Goal: Navigation & Orientation: Find specific page/section

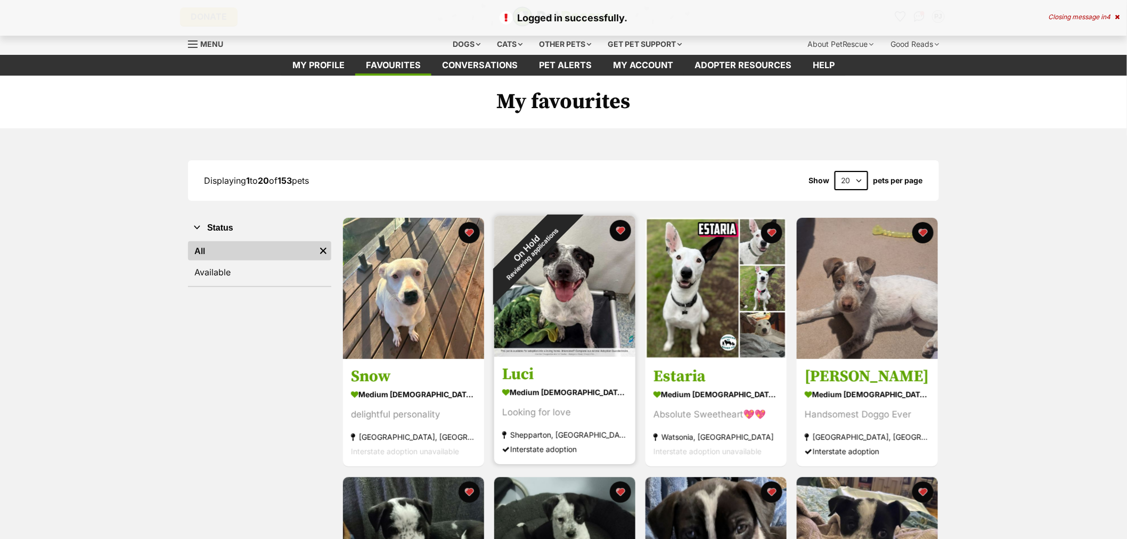
drag, startPoint x: 619, startPoint y: 227, endPoint x: 615, endPoint y: 255, distance: 27.5
click at [618, 229] on button "favourite" at bounding box center [620, 230] width 21 height 21
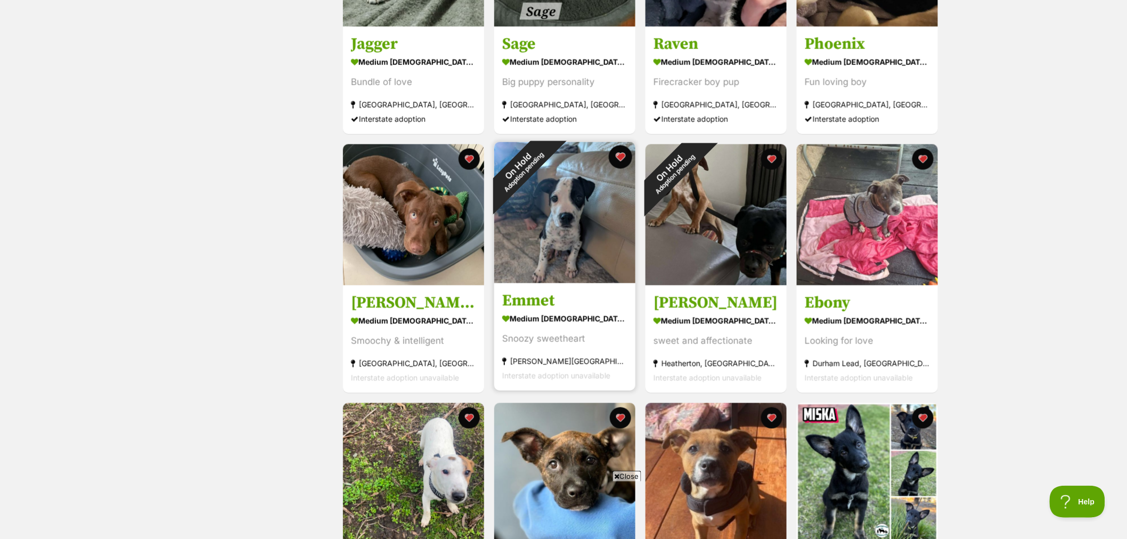
click at [621, 156] on button "favourite" at bounding box center [620, 156] width 23 height 23
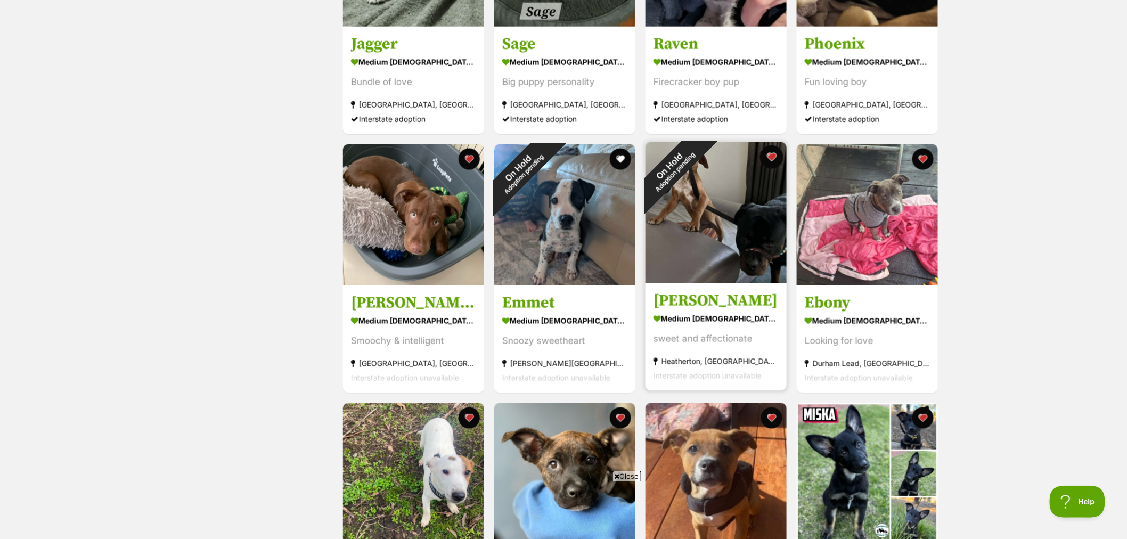
click at [773, 156] on button "favourite" at bounding box center [771, 156] width 23 height 23
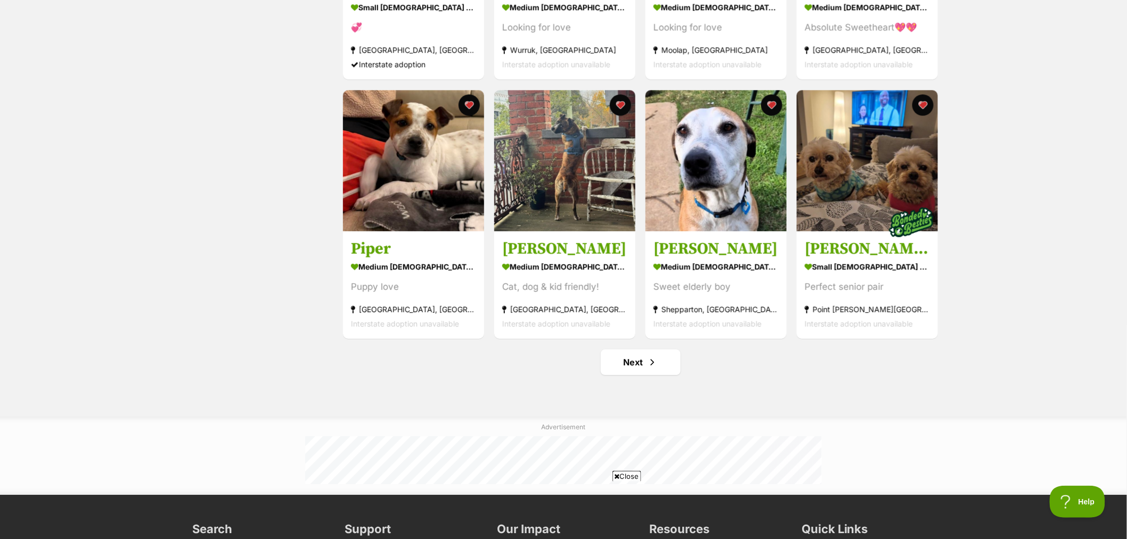
scroll to position [1183, 0]
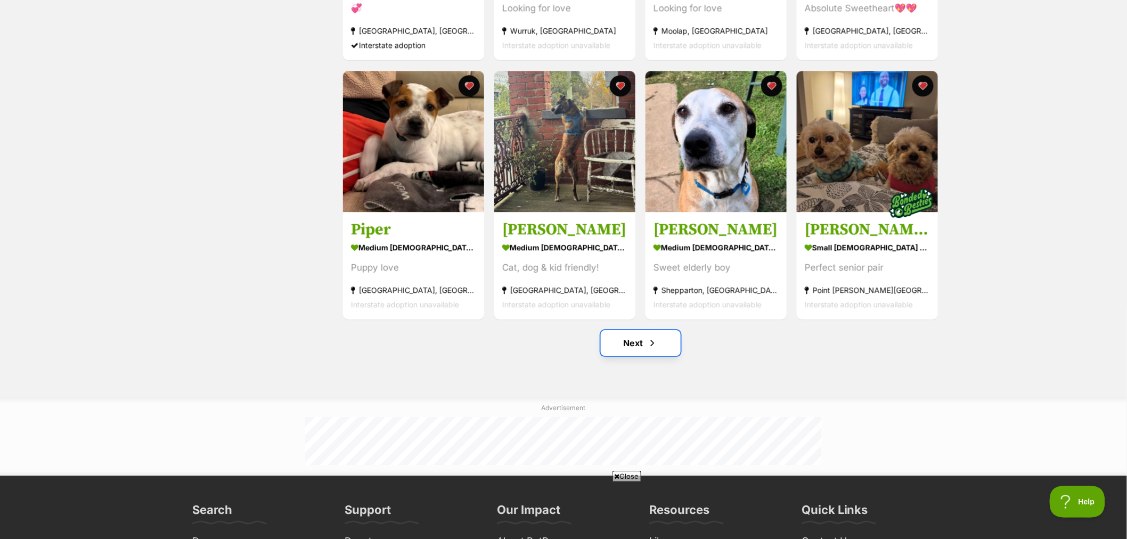
click at [643, 341] on link "Next" at bounding box center [641, 343] width 80 height 26
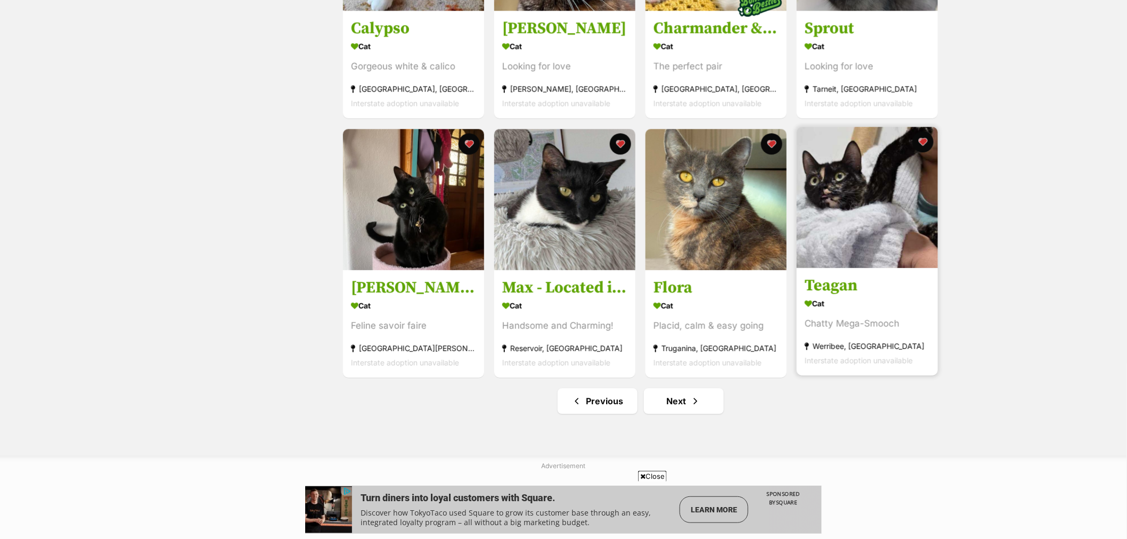
scroll to position [1183, 0]
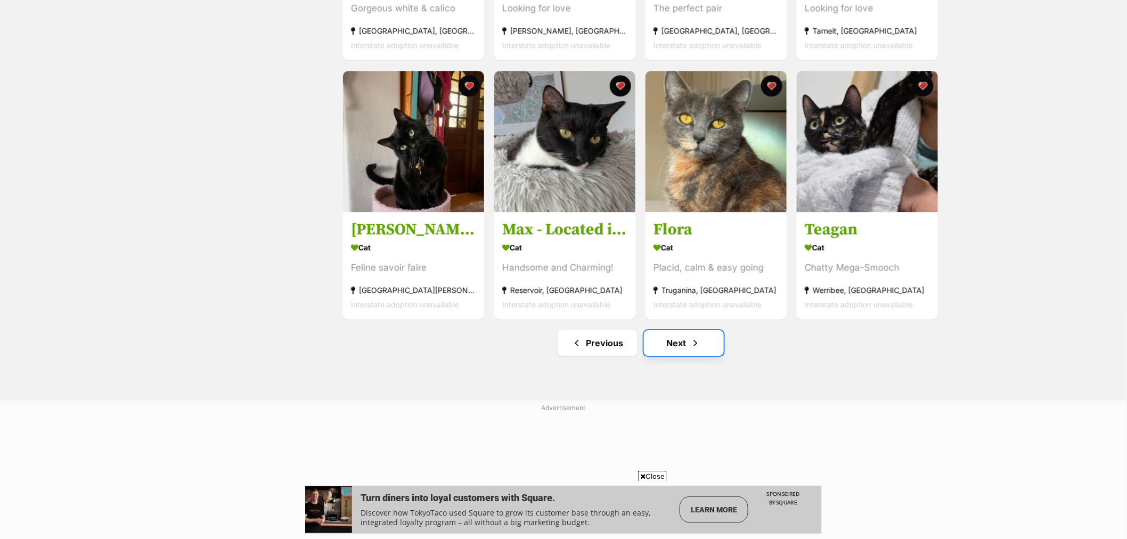
click at [659, 344] on link "Next" at bounding box center [684, 343] width 80 height 26
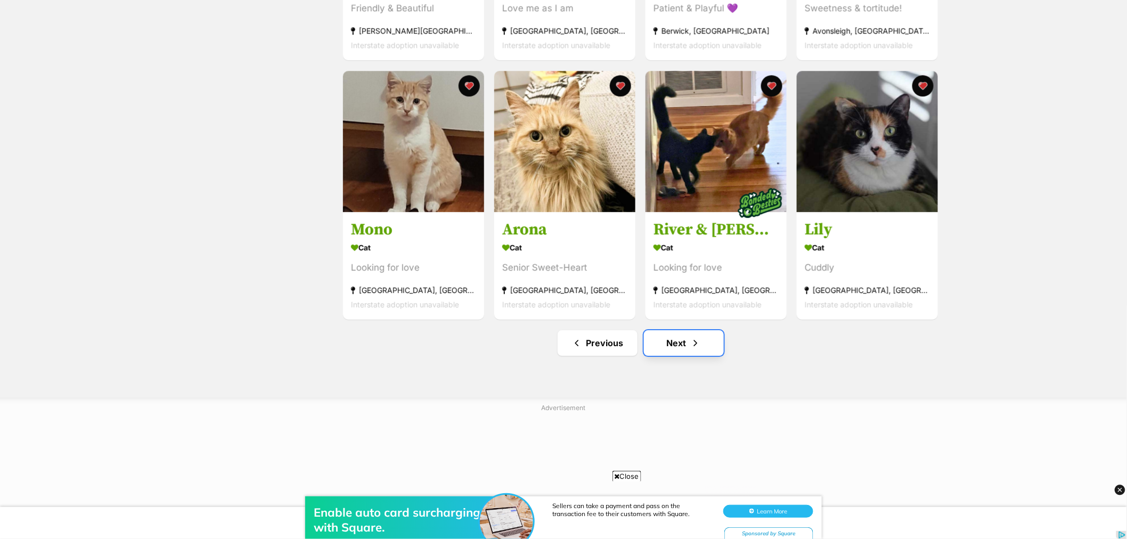
click at [668, 348] on link "Next" at bounding box center [684, 343] width 80 height 26
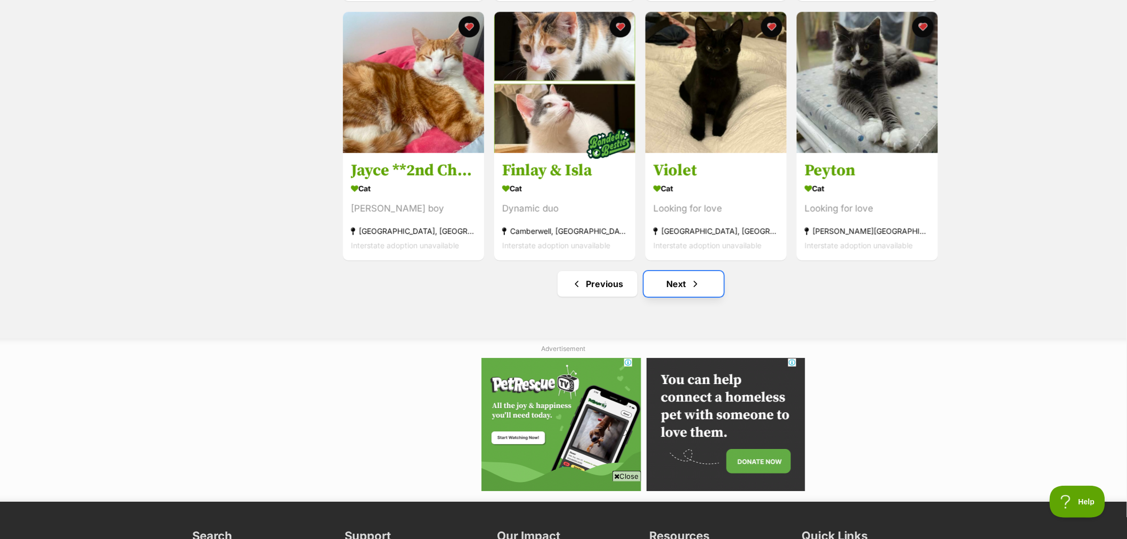
click at [706, 290] on link "Next" at bounding box center [684, 284] width 80 height 26
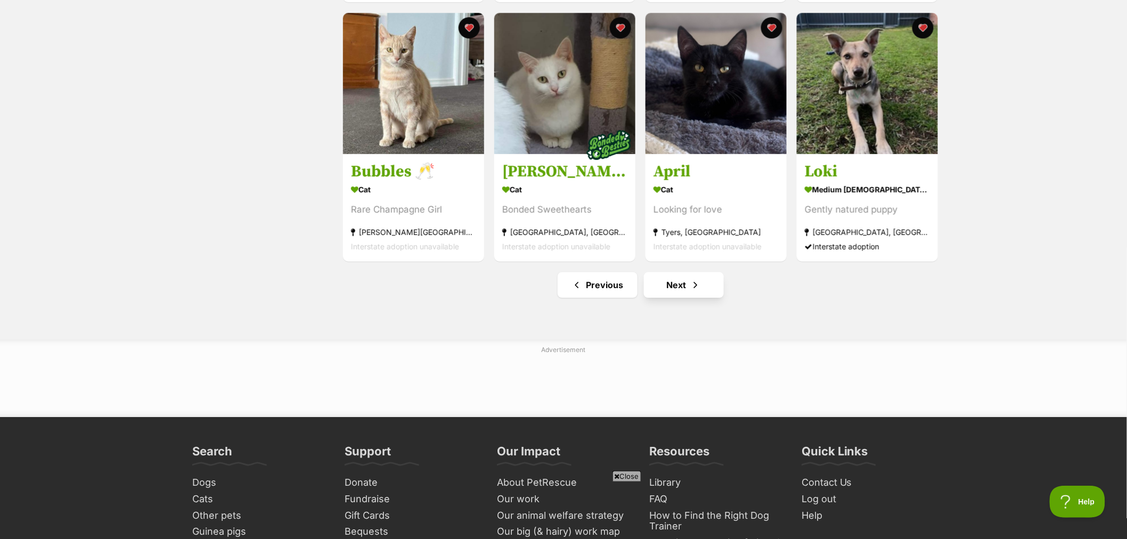
scroll to position [1243, 0]
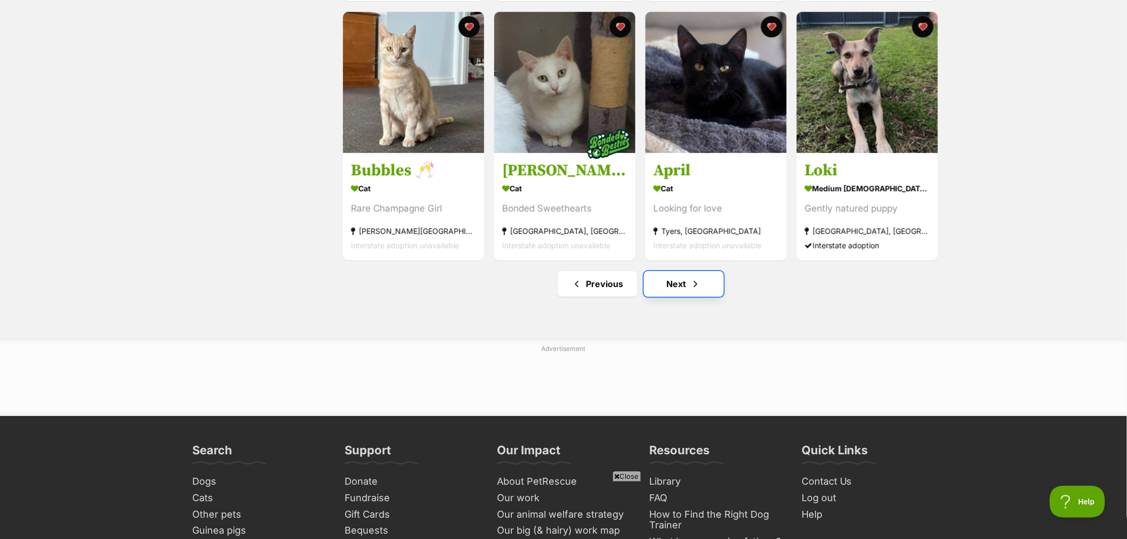
click at [676, 295] on link "Next" at bounding box center [684, 284] width 80 height 26
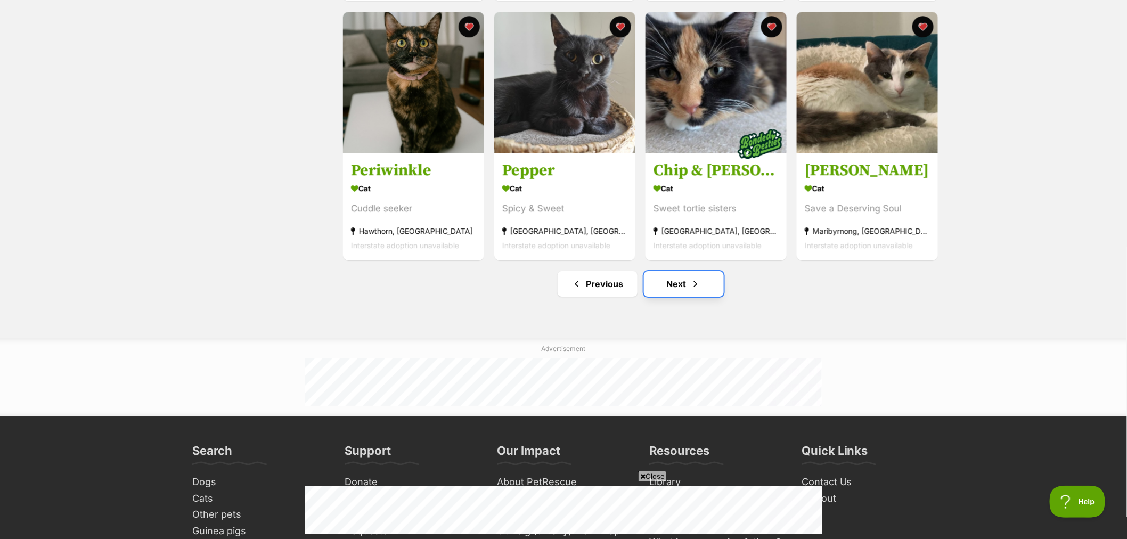
click at [689, 292] on link "Next" at bounding box center [684, 284] width 80 height 26
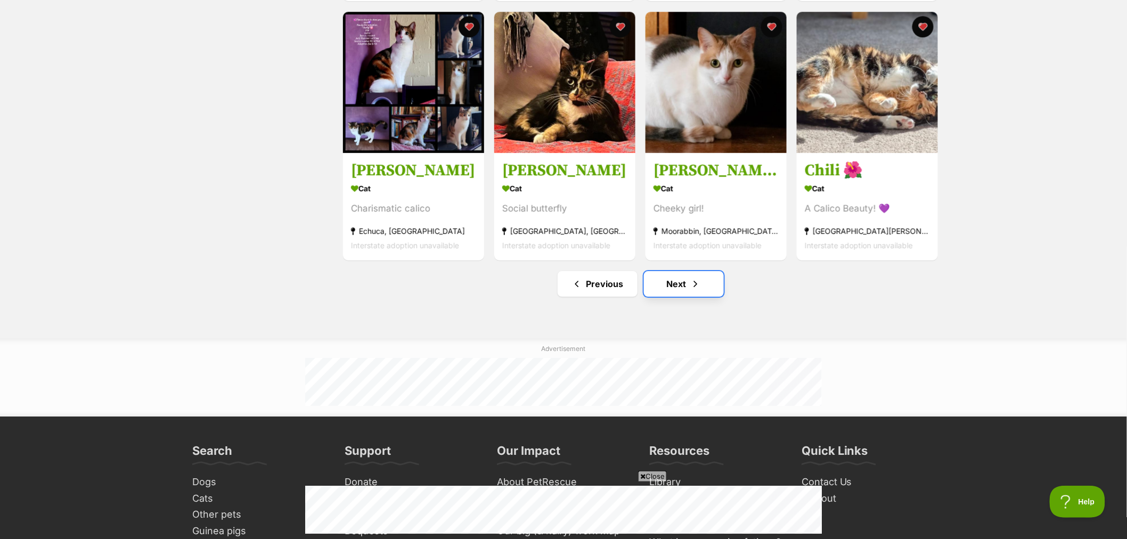
click at [697, 288] on span "Next page" at bounding box center [695, 283] width 11 height 13
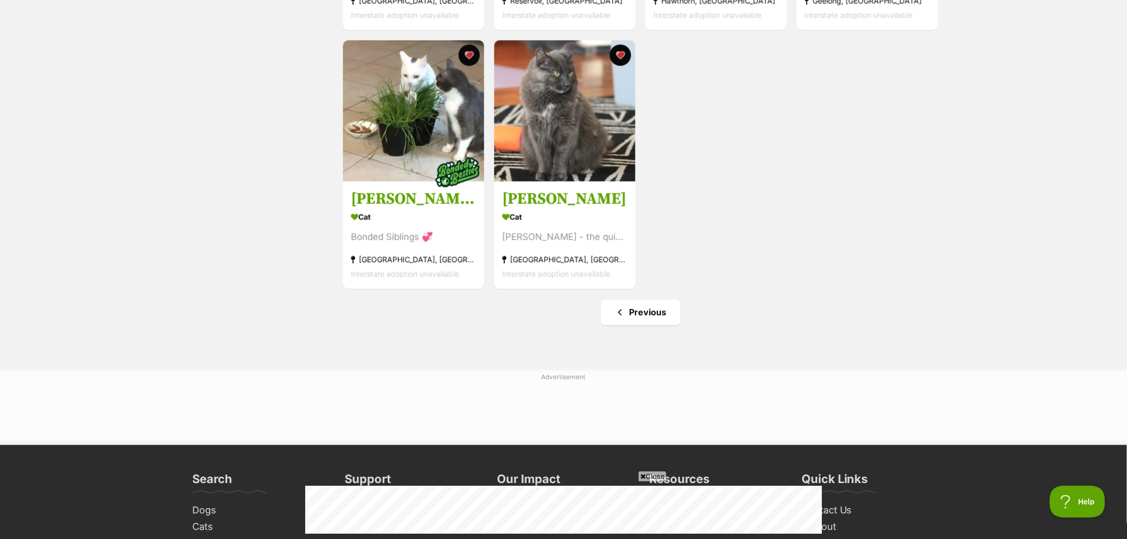
scroll to position [710, 0]
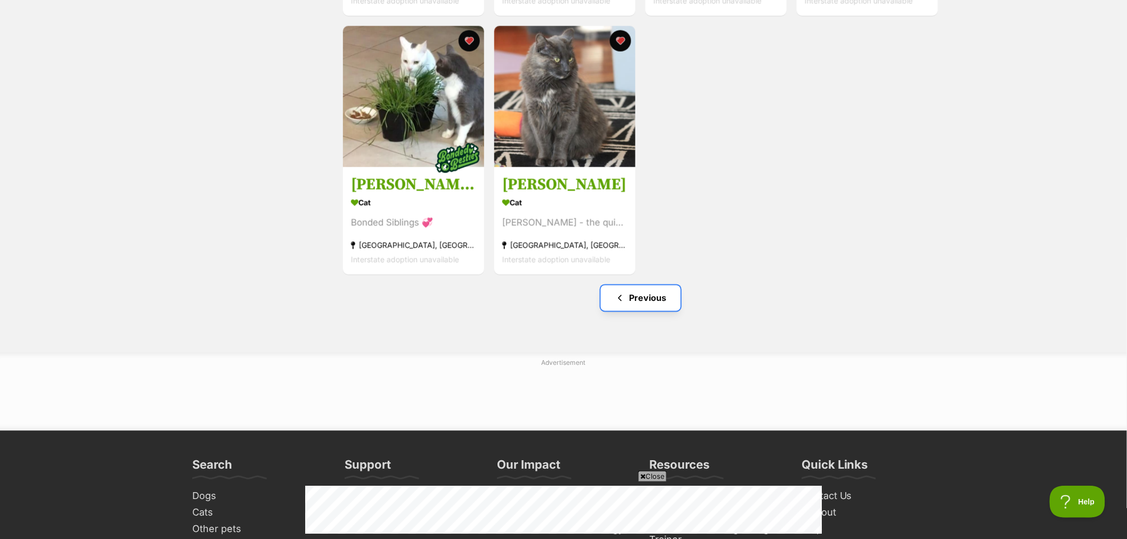
click at [649, 308] on link "Previous" at bounding box center [641, 298] width 80 height 26
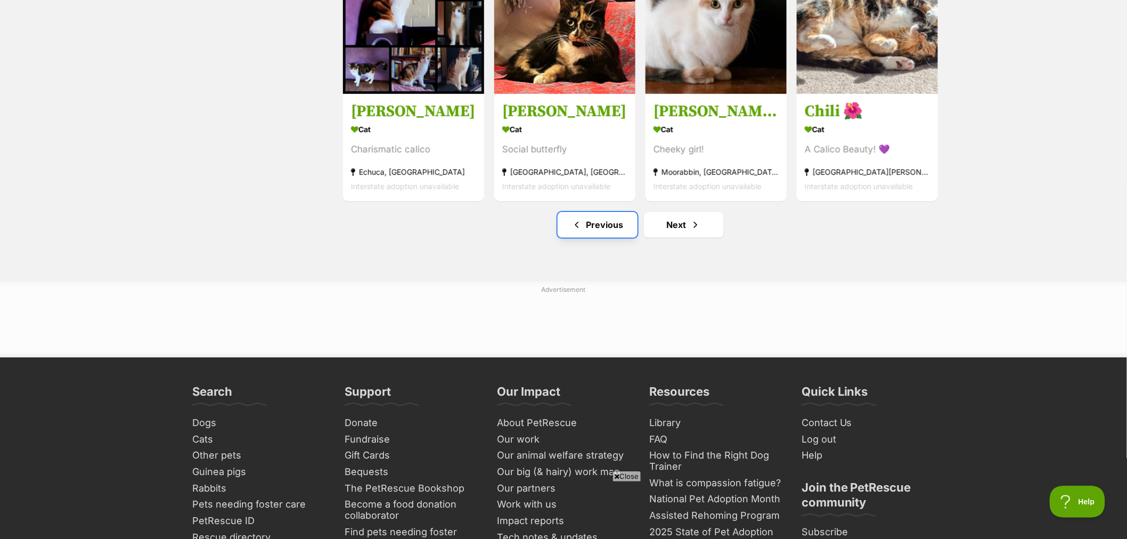
click at [618, 233] on link "Previous" at bounding box center [598, 225] width 80 height 26
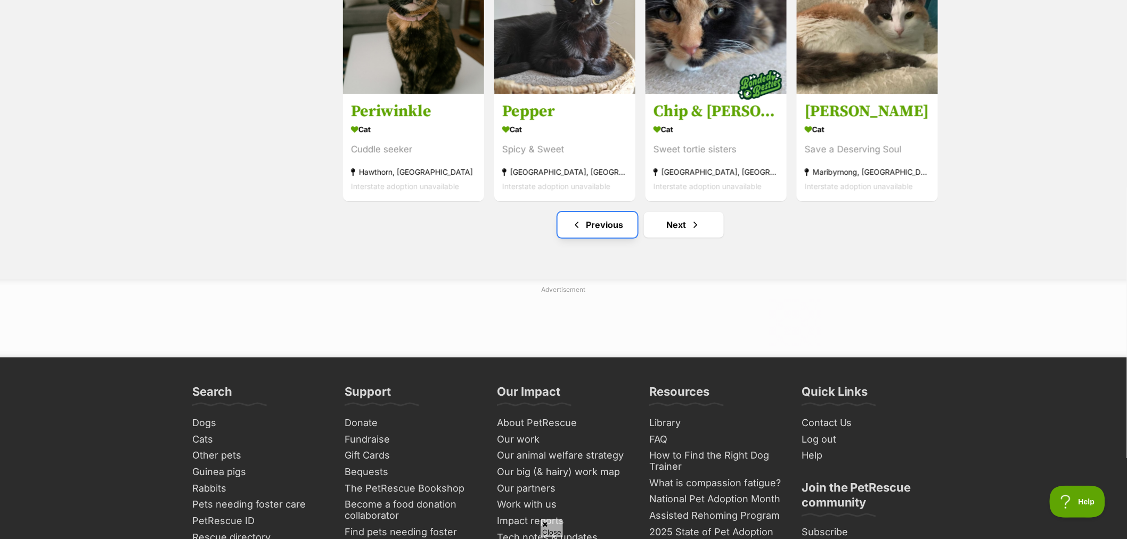
click at [601, 228] on link "Previous" at bounding box center [598, 225] width 80 height 26
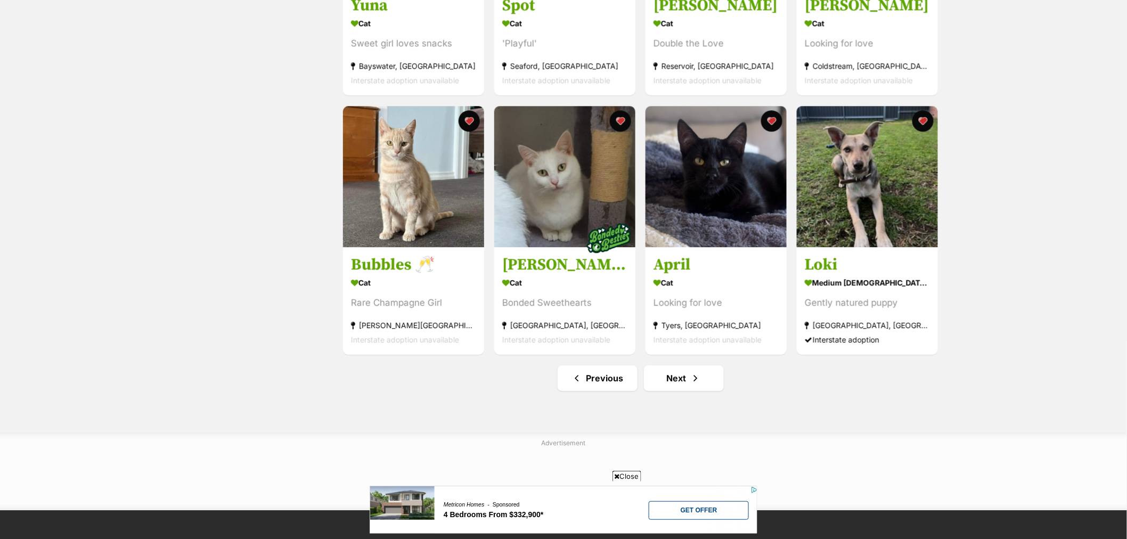
scroll to position [1302, 0]
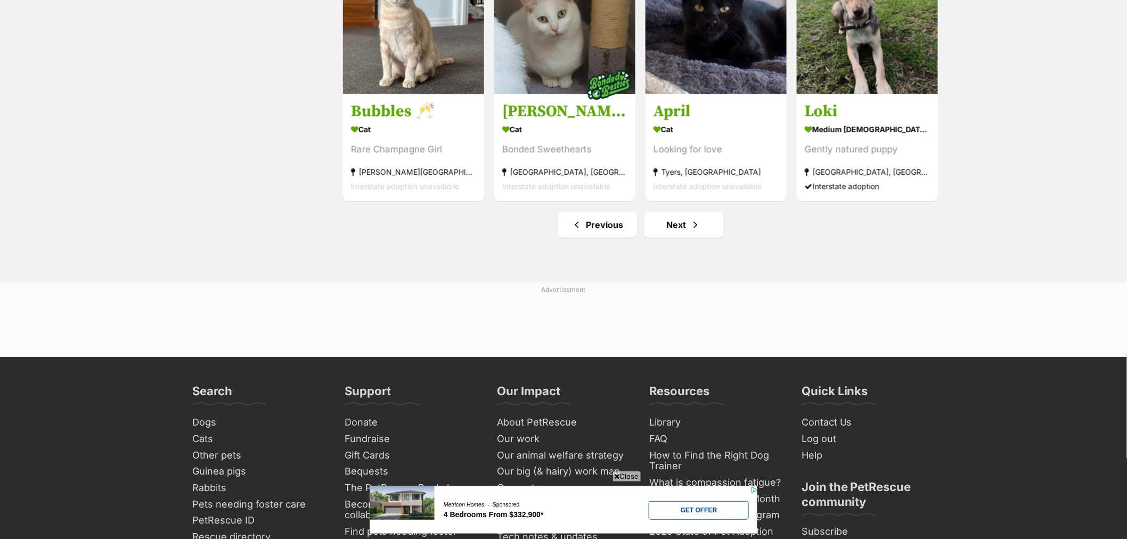
click at [590, 227] on link "Previous" at bounding box center [598, 225] width 80 height 26
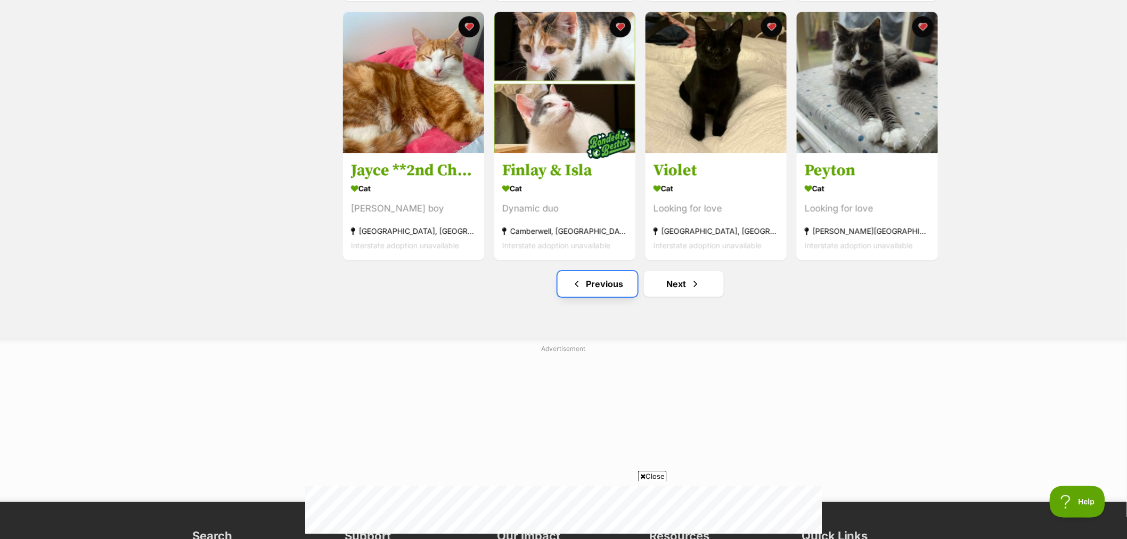
click at [611, 286] on link "Previous" at bounding box center [598, 284] width 80 height 26
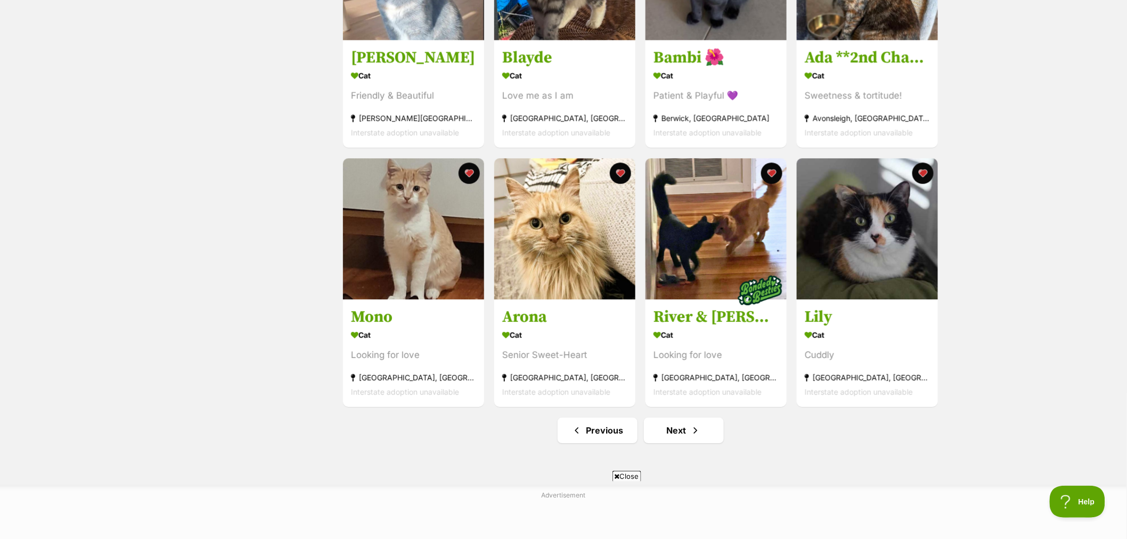
scroll to position [1183, 0]
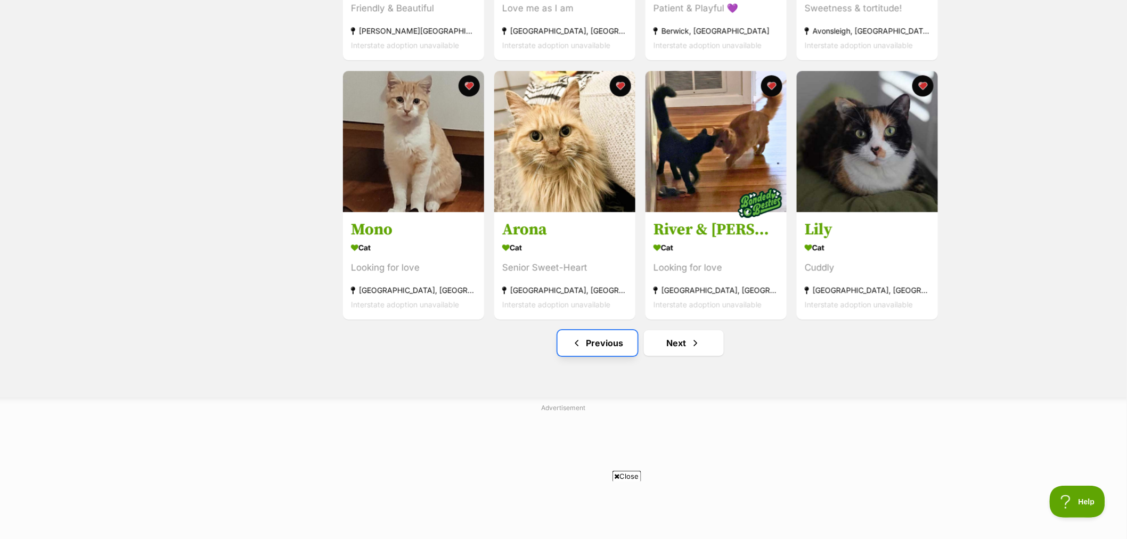
click at [616, 345] on link "Previous" at bounding box center [598, 343] width 80 height 26
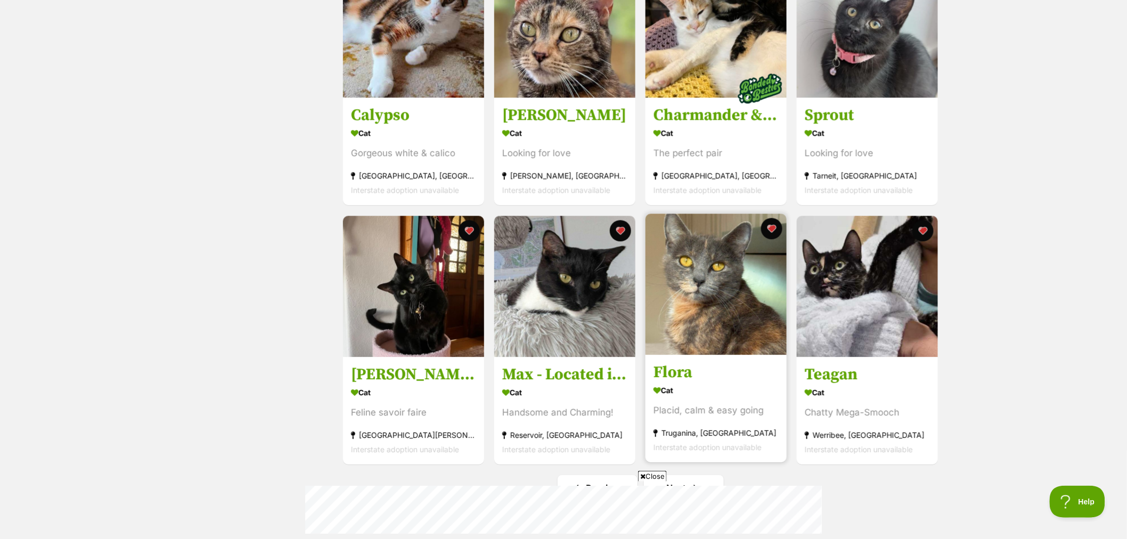
scroll to position [1183, 0]
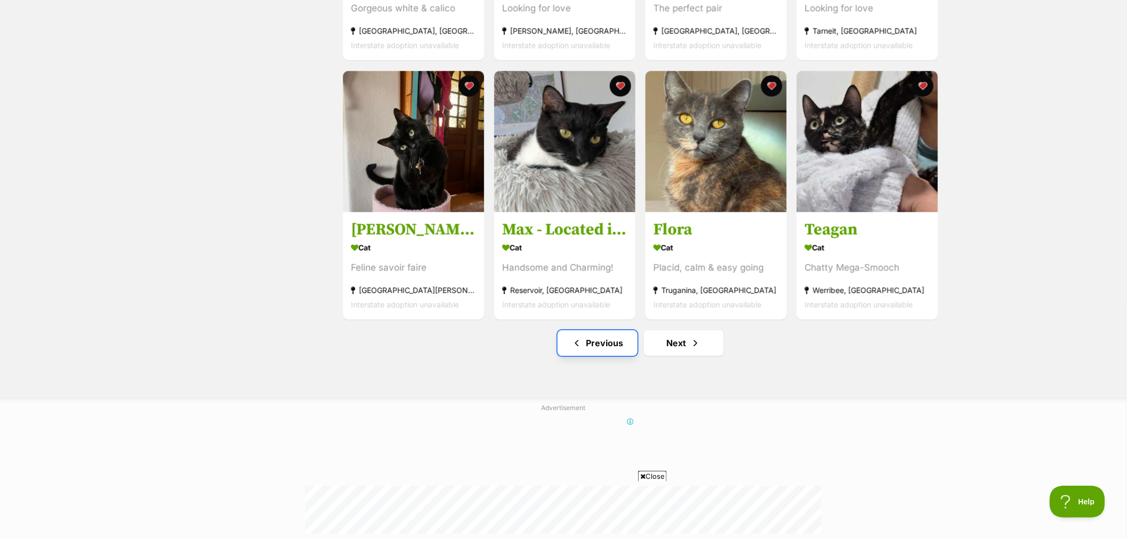
click at [603, 346] on link "Previous" at bounding box center [598, 343] width 80 height 26
